Goal: Task Accomplishment & Management: Use online tool/utility

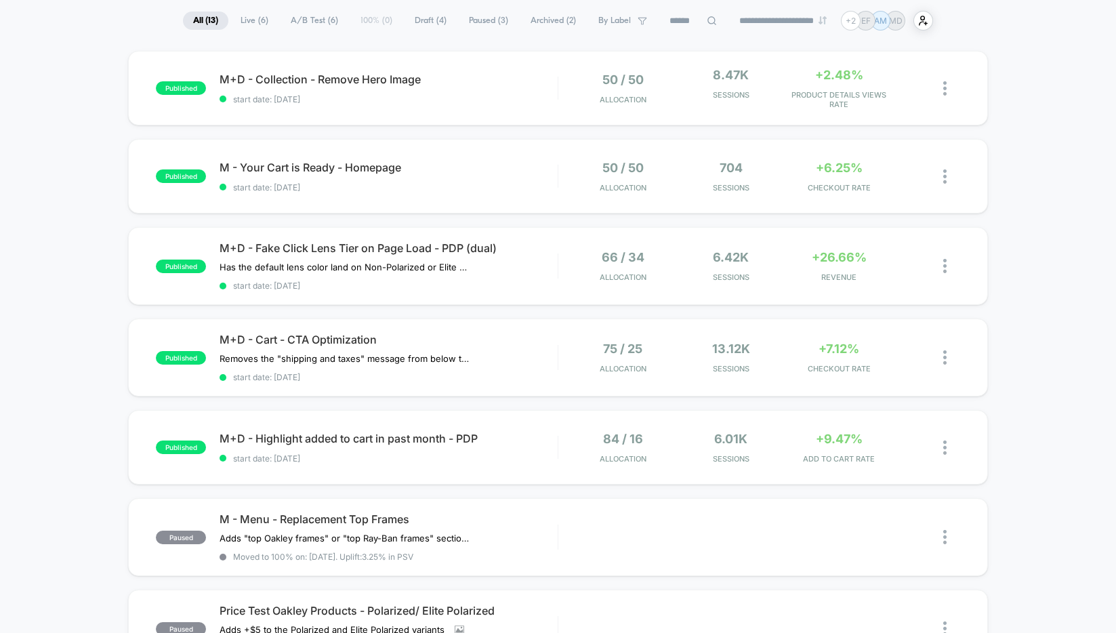
scroll to position [101, 0]
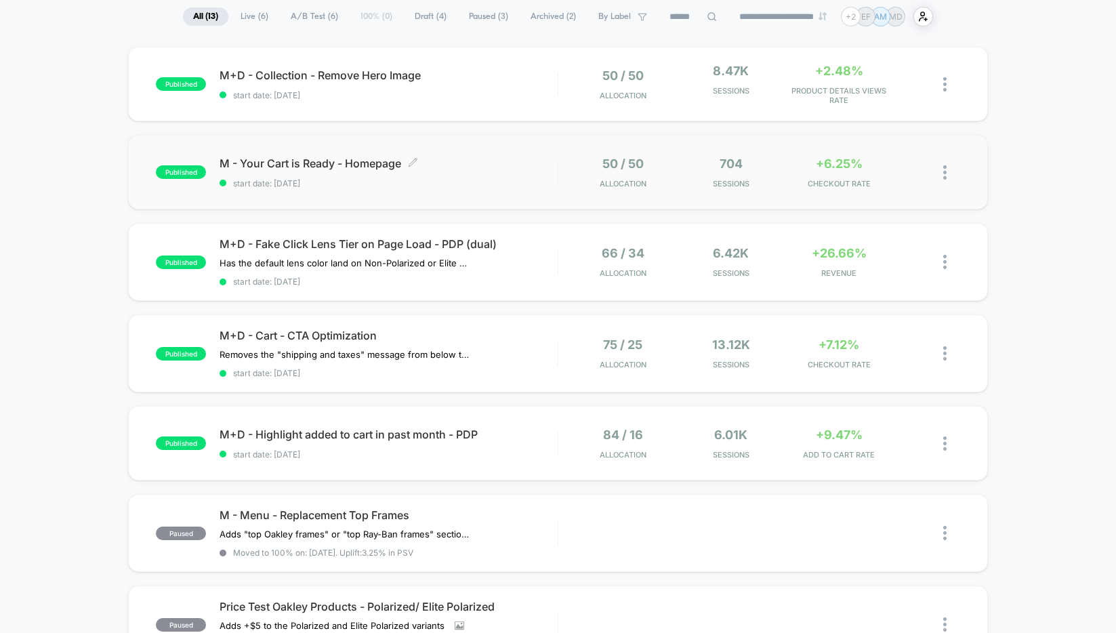
click at [485, 176] on div "M - Your Cart is Ready - Homepage Click to edit experience details Click to edi…" at bounding box center [388, 173] width 337 height 32
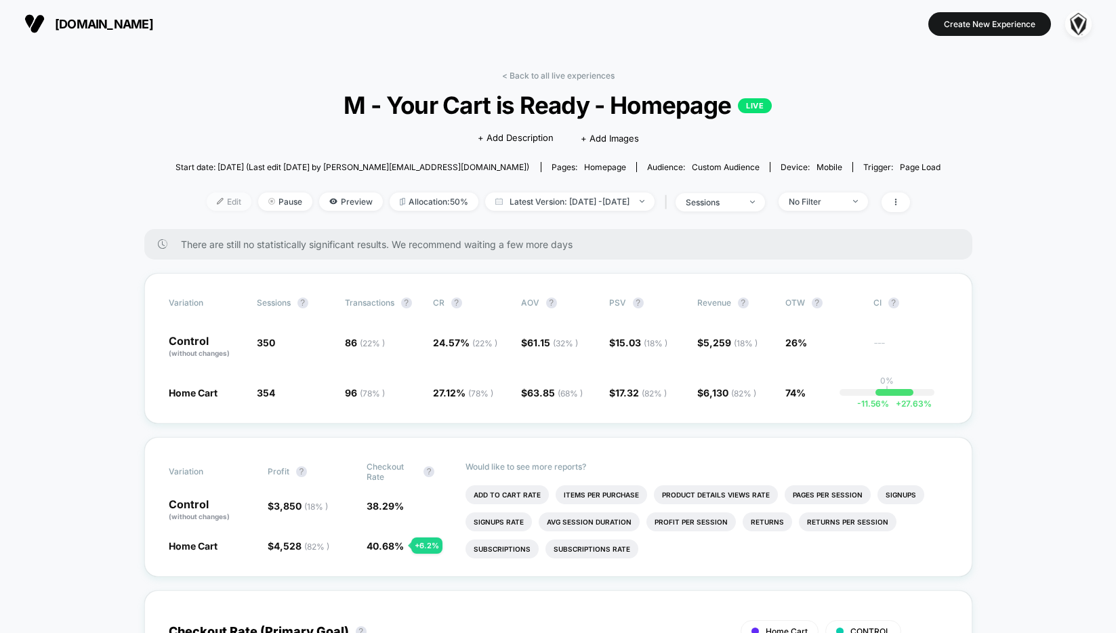
click at [207, 207] on span "Edit" at bounding box center [229, 201] width 45 height 18
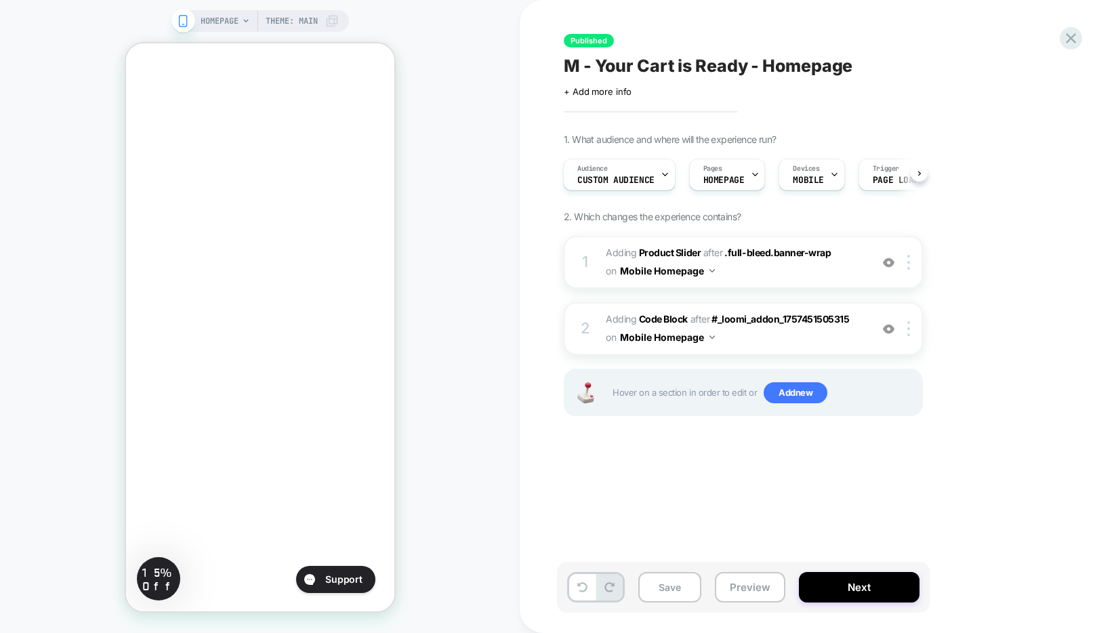
scroll to position [400, 0]
click at [775, 591] on button "Preview" at bounding box center [750, 587] width 70 height 30
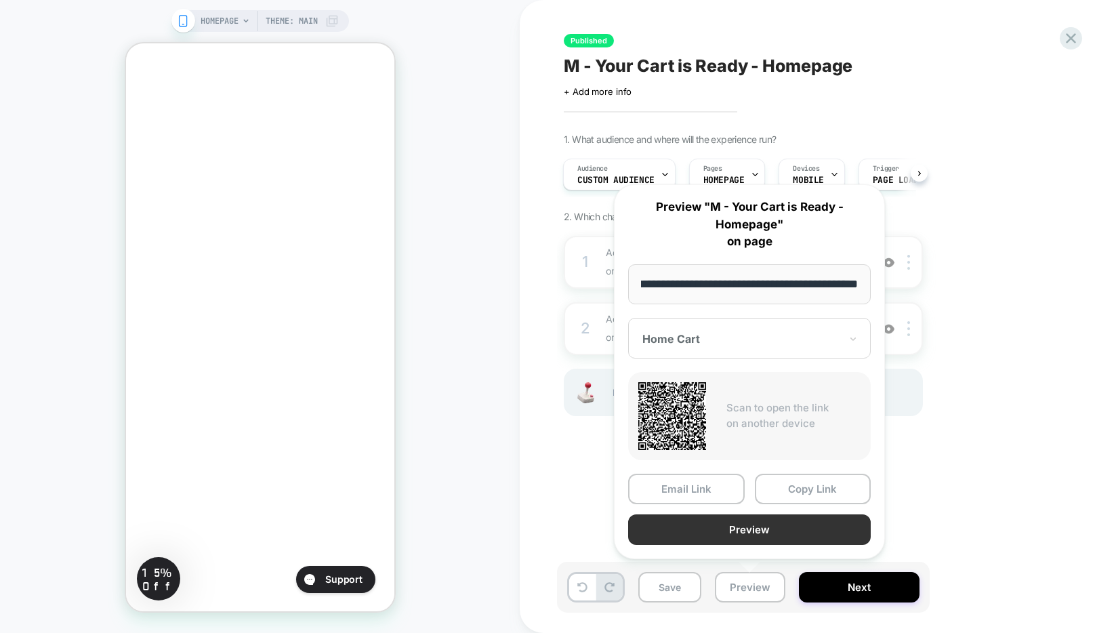
scroll to position [0, 0]
click at [749, 529] on button "Preview" at bounding box center [749, 529] width 243 height 30
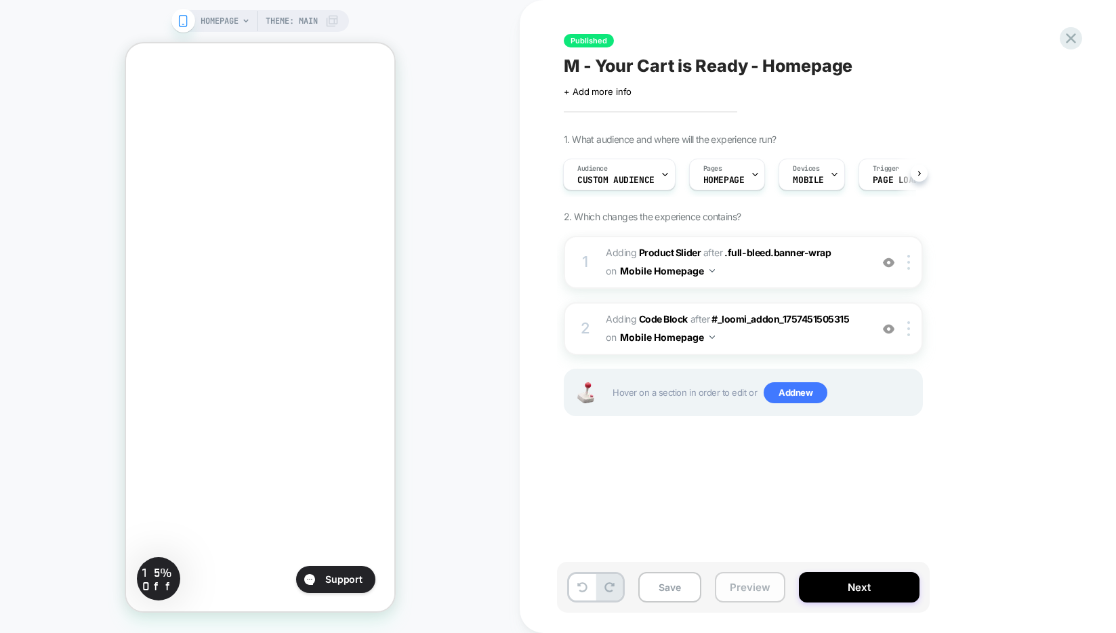
click at [743, 591] on button "Preview" at bounding box center [750, 587] width 70 height 30
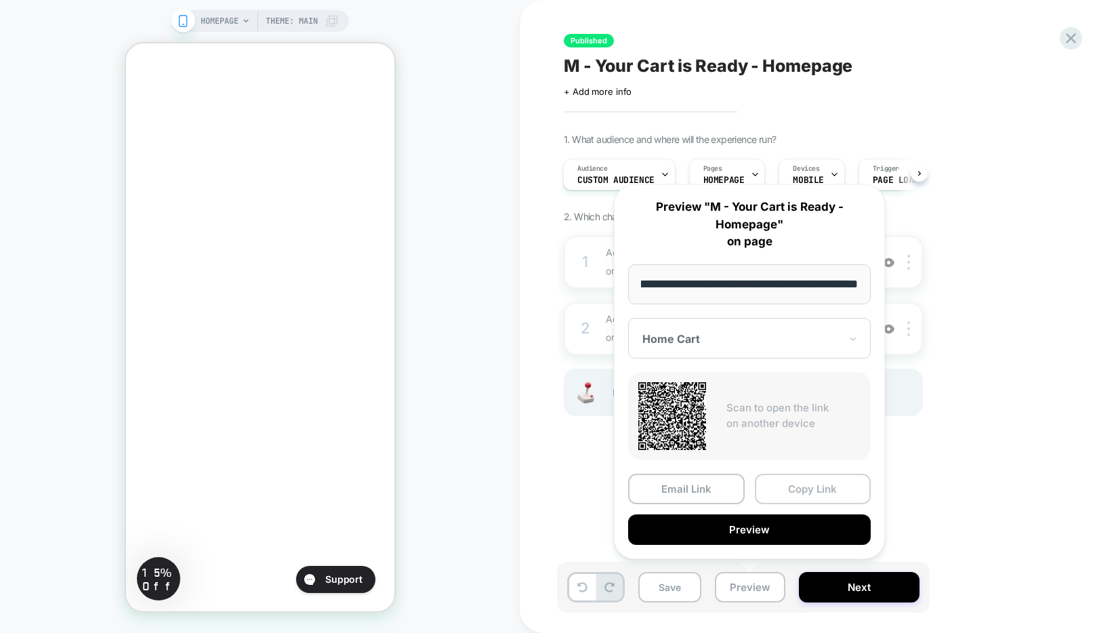
click at [791, 489] on button "Copy Link" at bounding box center [813, 489] width 117 height 30
